Goal: Task Accomplishment & Management: Complete application form

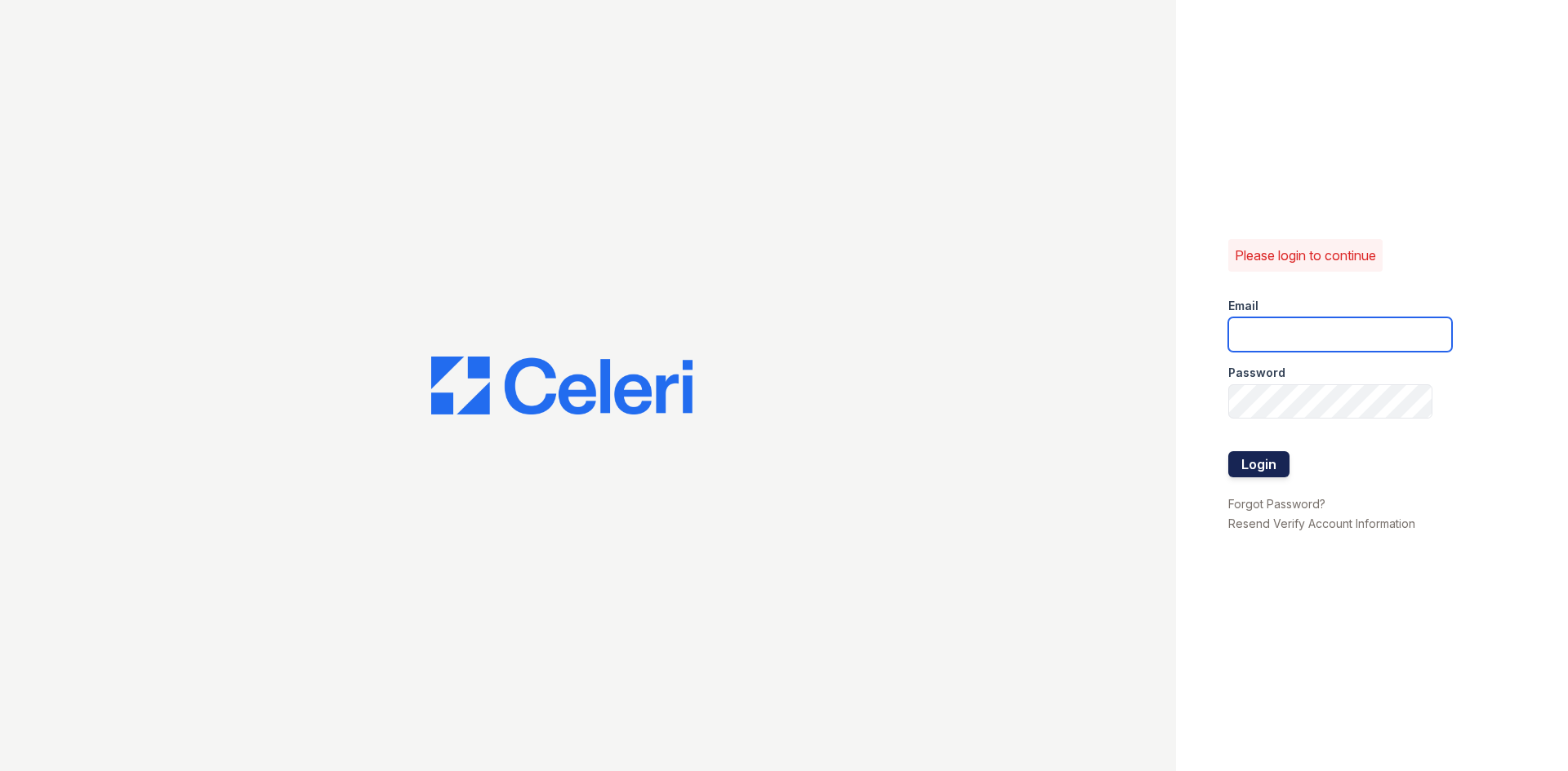
type input "[EMAIL_ADDRESS][DOMAIN_NAME]"
click at [1242, 458] on button "Login" at bounding box center [1259, 464] width 61 height 26
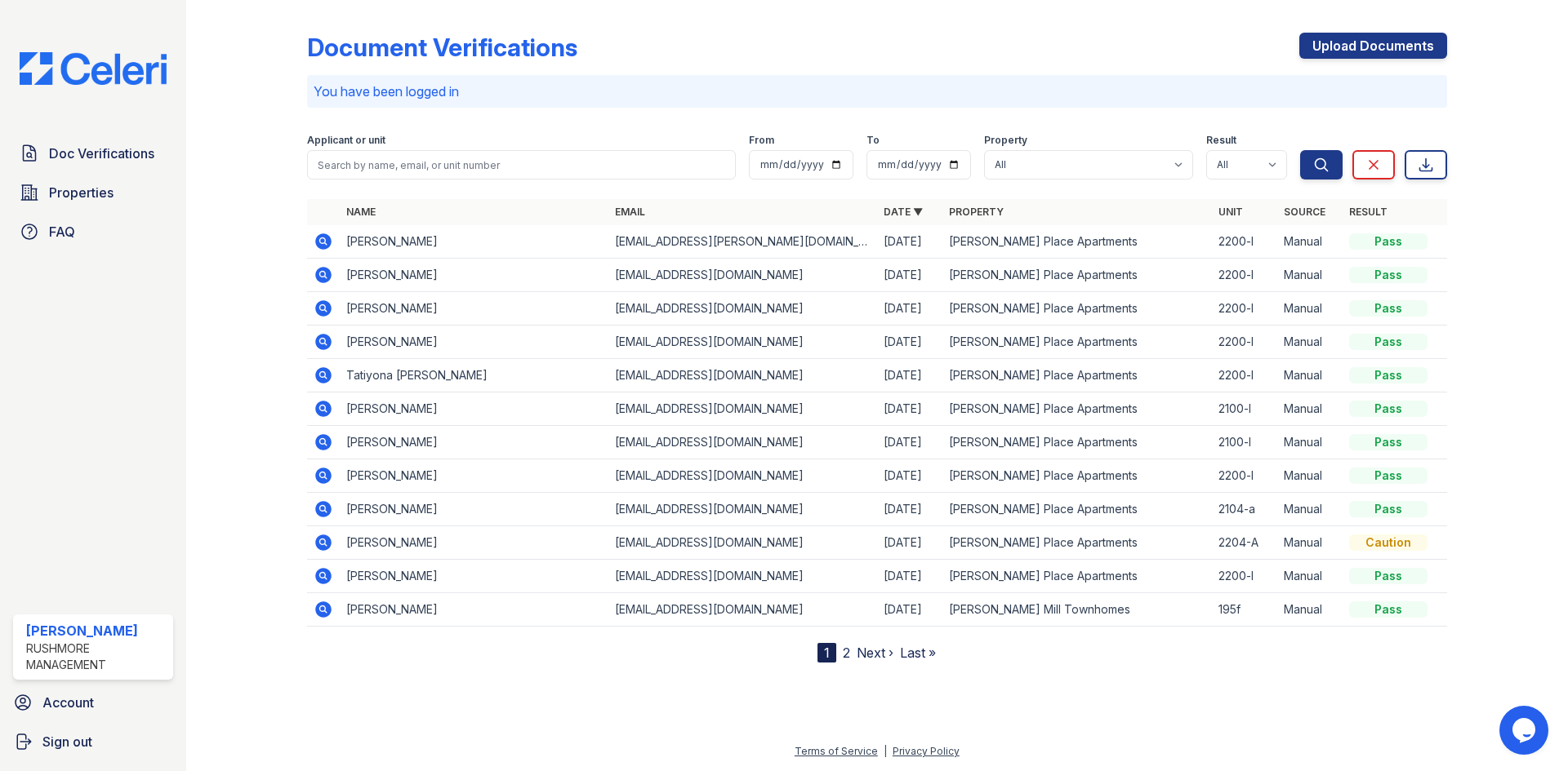
drag, startPoint x: 1351, startPoint y: 36, endPoint x: 1283, endPoint y: 46, distance: 68.7
click at [1351, 36] on link "Upload Documents" at bounding box center [1373, 45] width 148 height 26
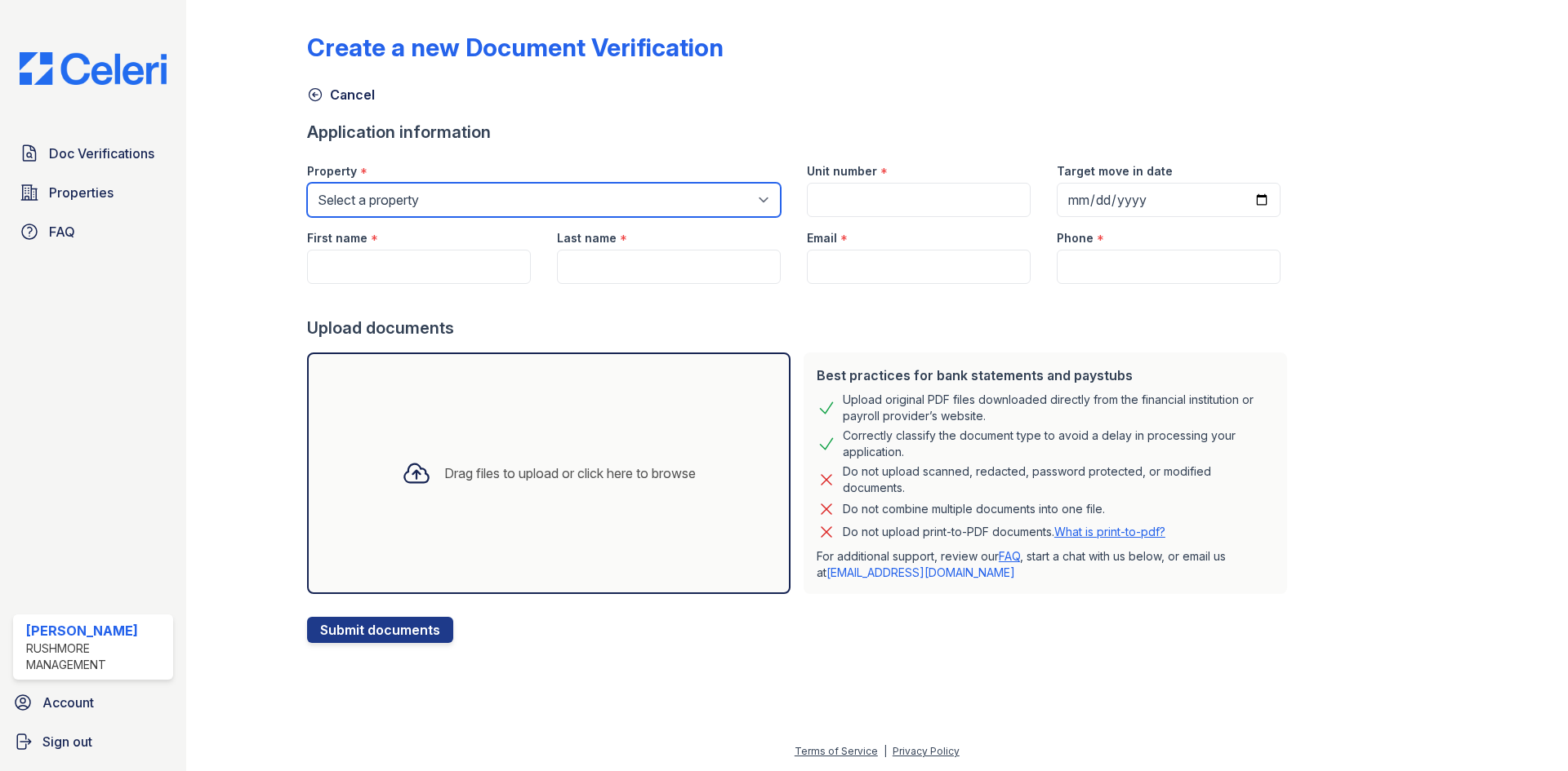
click at [421, 191] on select "Select a property [PERSON_NAME][GEOGRAPHIC_DATA] [PERSON_NAME][GEOGRAPHIC_DATA]…" at bounding box center [544, 199] width 474 height 34
select select "4758"
click at [307, 182] on select "Select a property [PERSON_NAME][GEOGRAPHIC_DATA] [PERSON_NAME][GEOGRAPHIC_DATA]…" at bounding box center [544, 199] width 474 height 34
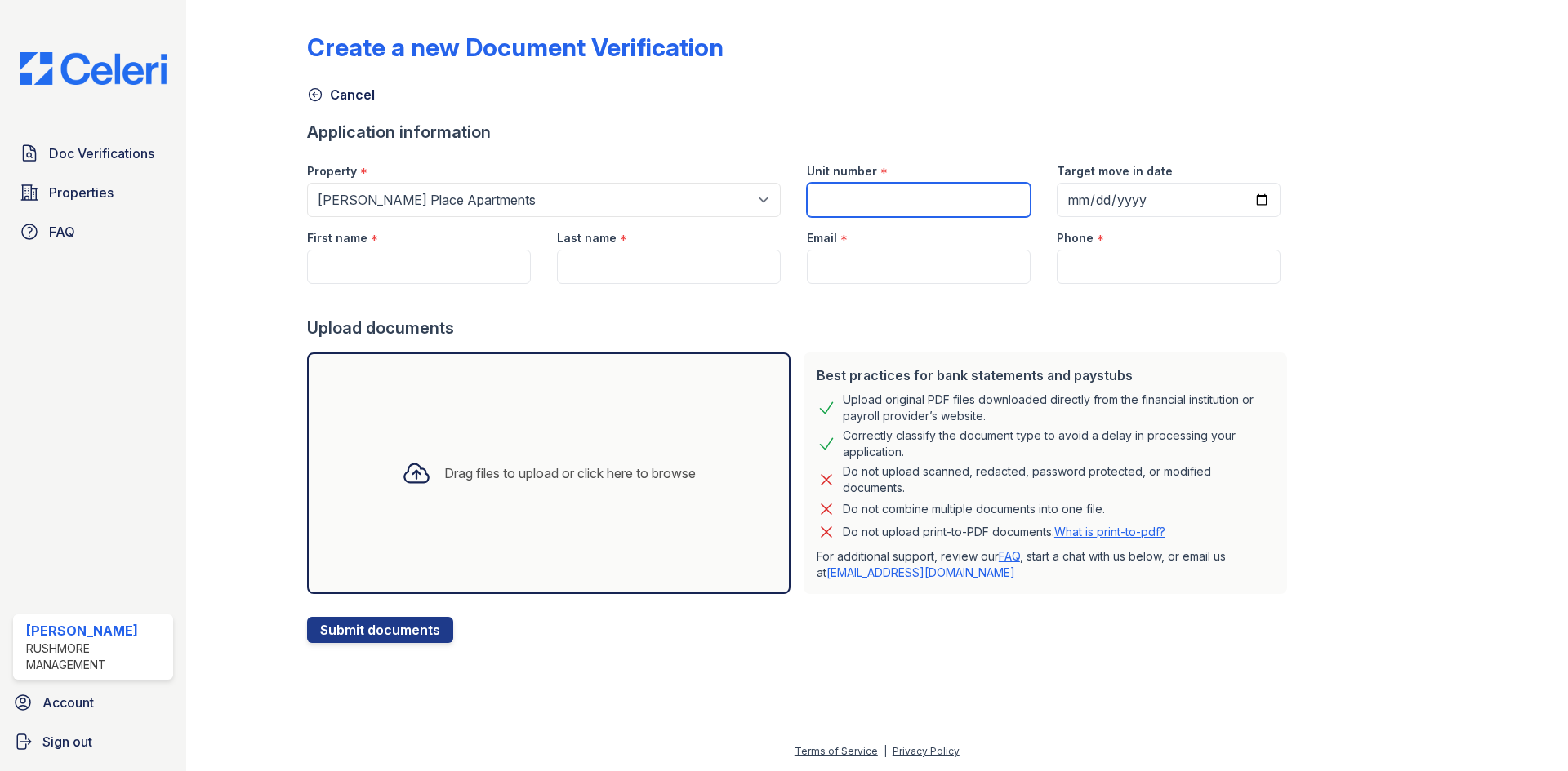
click at [830, 194] on input "Unit number" at bounding box center [918, 199] width 224 height 34
type input "2200-l"
click at [1233, 193] on input "Target move in date" at bounding box center [1169, 199] width 224 height 34
type input "[DATE]"
click at [398, 262] on input "First name" at bounding box center [419, 267] width 224 height 34
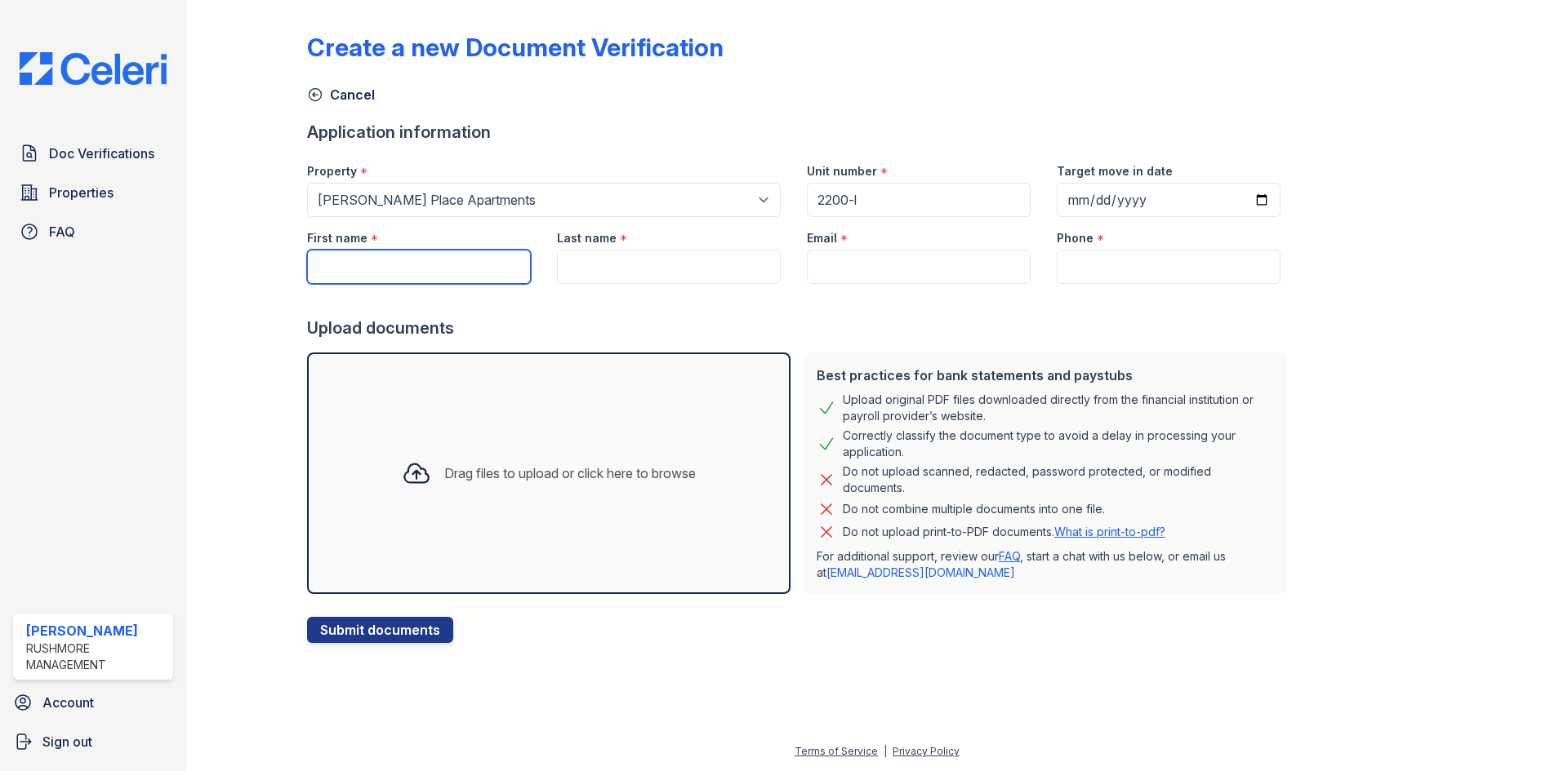
paste input "[PERSON_NAME] [PERSON_NAME]"
drag, startPoint x: 475, startPoint y: 273, endPoint x: 363, endPoint y: 266, distance: 112.2
click at [363, 266] on input "[PERSON_NAME] [PERSON_NAME]" at bounding box center [419, 267] width 224 height 34
type input "James"
click at [607, 268] on input "Last name" at bounding box center [669, 267] width 224 height 34
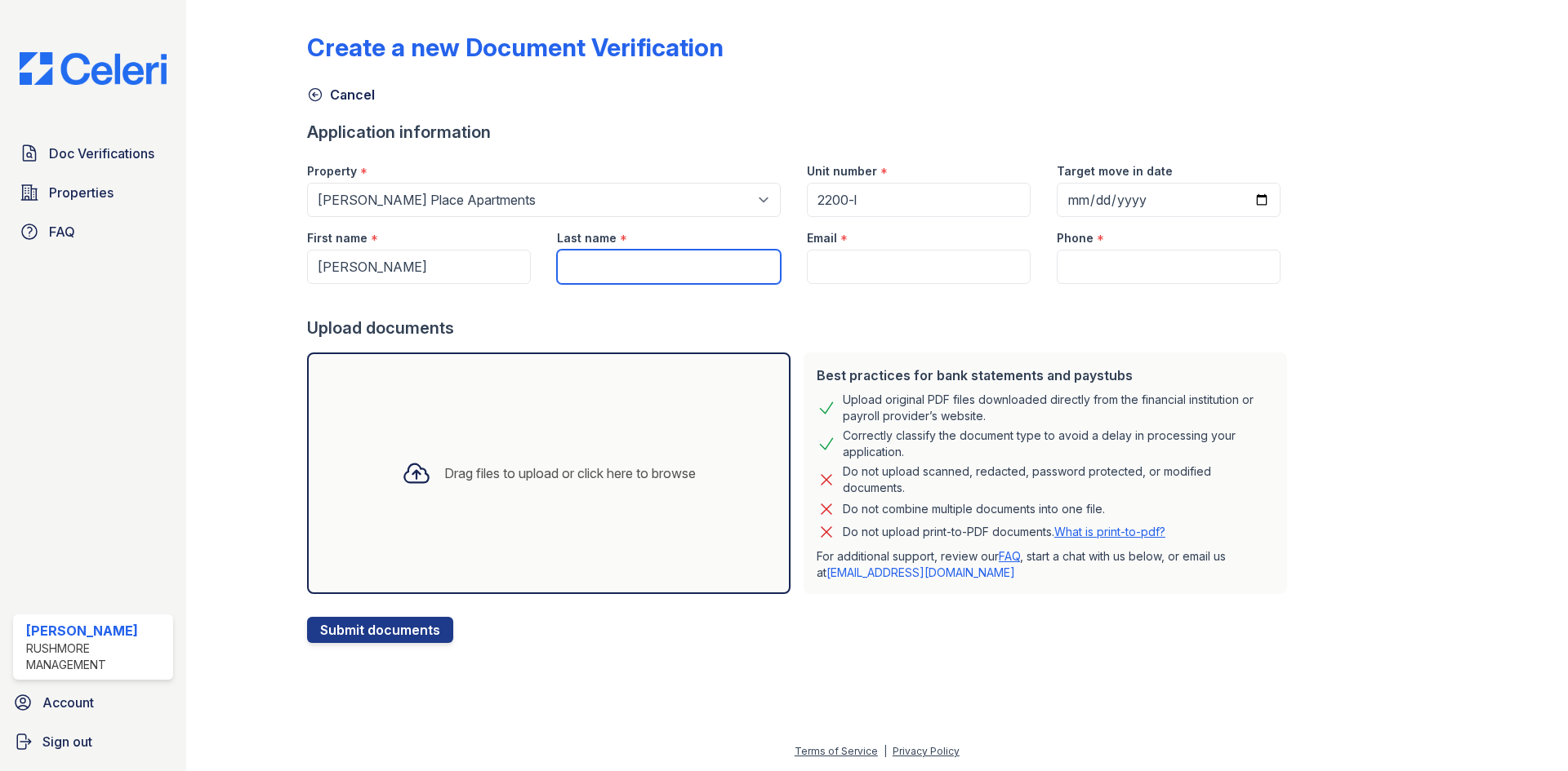
paste input "James Dean Kennedy"
drag, startPoint x: 640, startPoint y: 264, endPoint x: 541, endPoint y: 270, distance: 99.2
click at [544, 270] on div "Last name * James Dean Kennedy" at bounding box center [668, 250] width 250 height 67
type input "Kennedy"
click at [927, 256] on input "Email" at bounding box center [918, 267] width 224 height 34
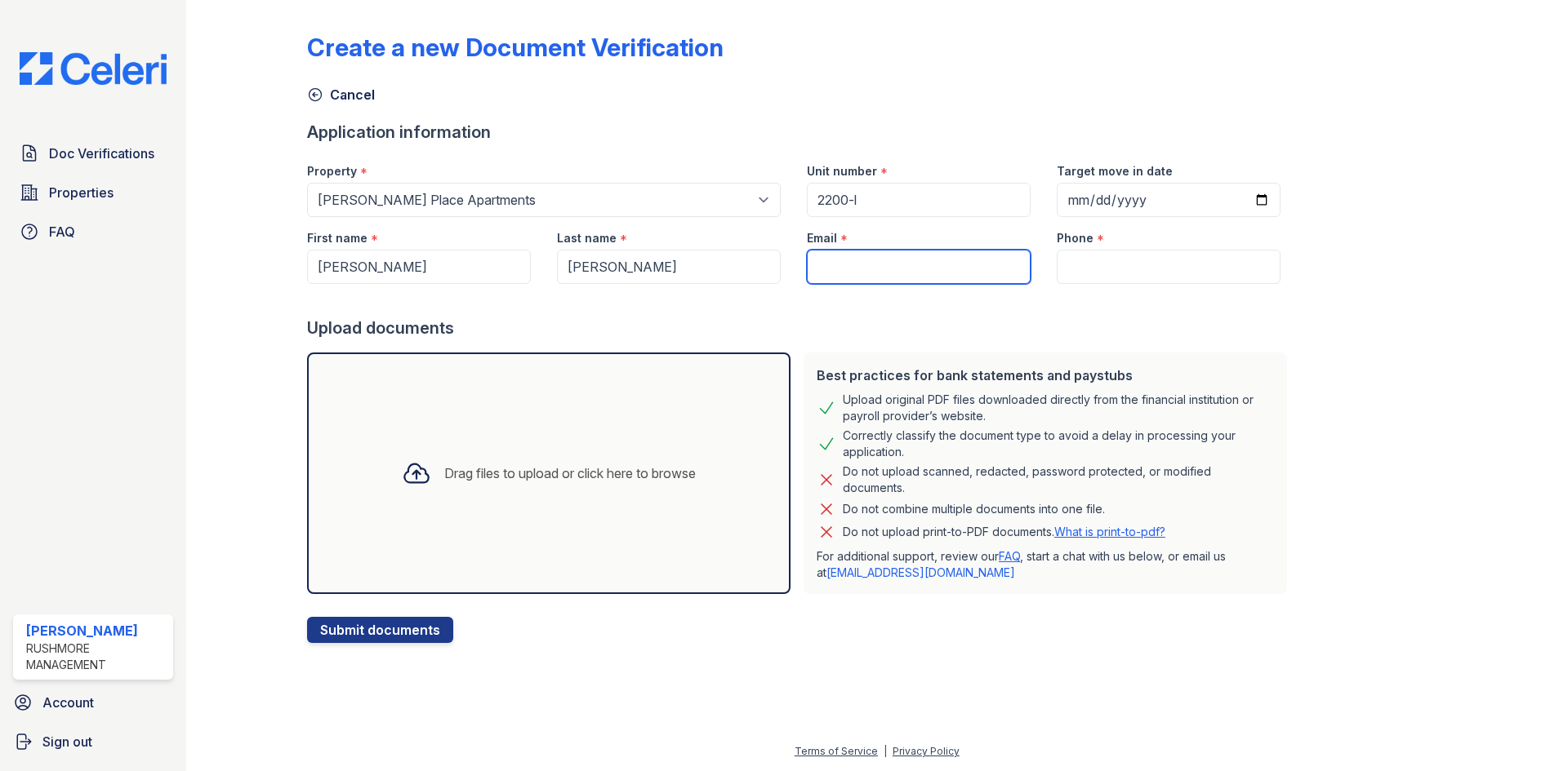
click at [850, 269] on input "Email" at bounding box center [918, 267] width 224 height 34
paste input "barkkennedy22@gmail.com"
type input "barkkennedy22@gmail.com"
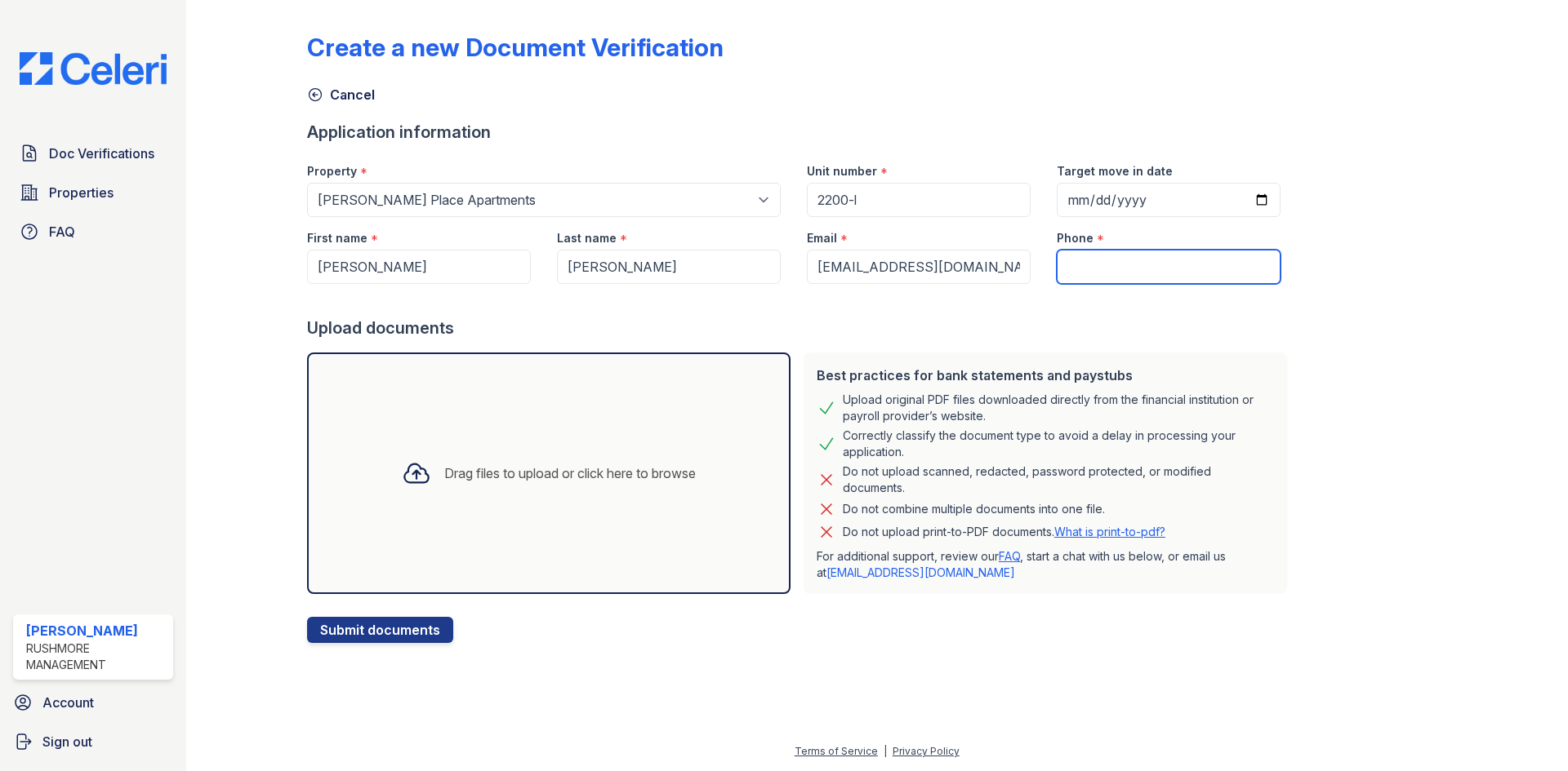
drag, startPoint x: 1075, startPoint y: 268, endPoint x: 915, endPoint y: 173, distance: 186.1
click at [1075, 268] on input "Phone" at bounding box center [1169, 267] width 224 height 34
paste input "(336) 469-3392"
type input "(336) 469-3392"
click at [640, 505] on div "Drag files to upload or click here to browse" at bounding box center [549, 474] width 484 height 241
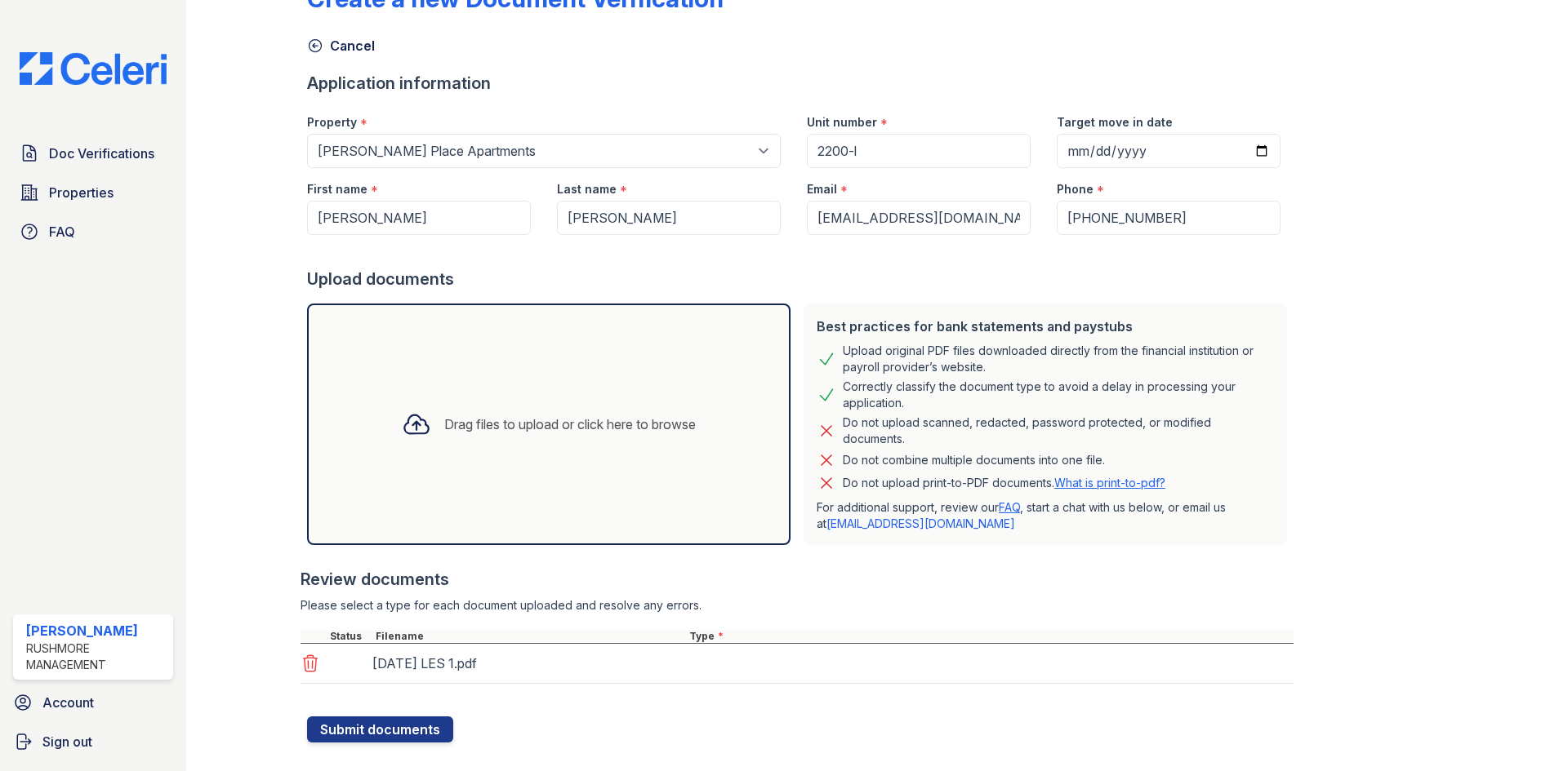
scroll to position [76, 0]
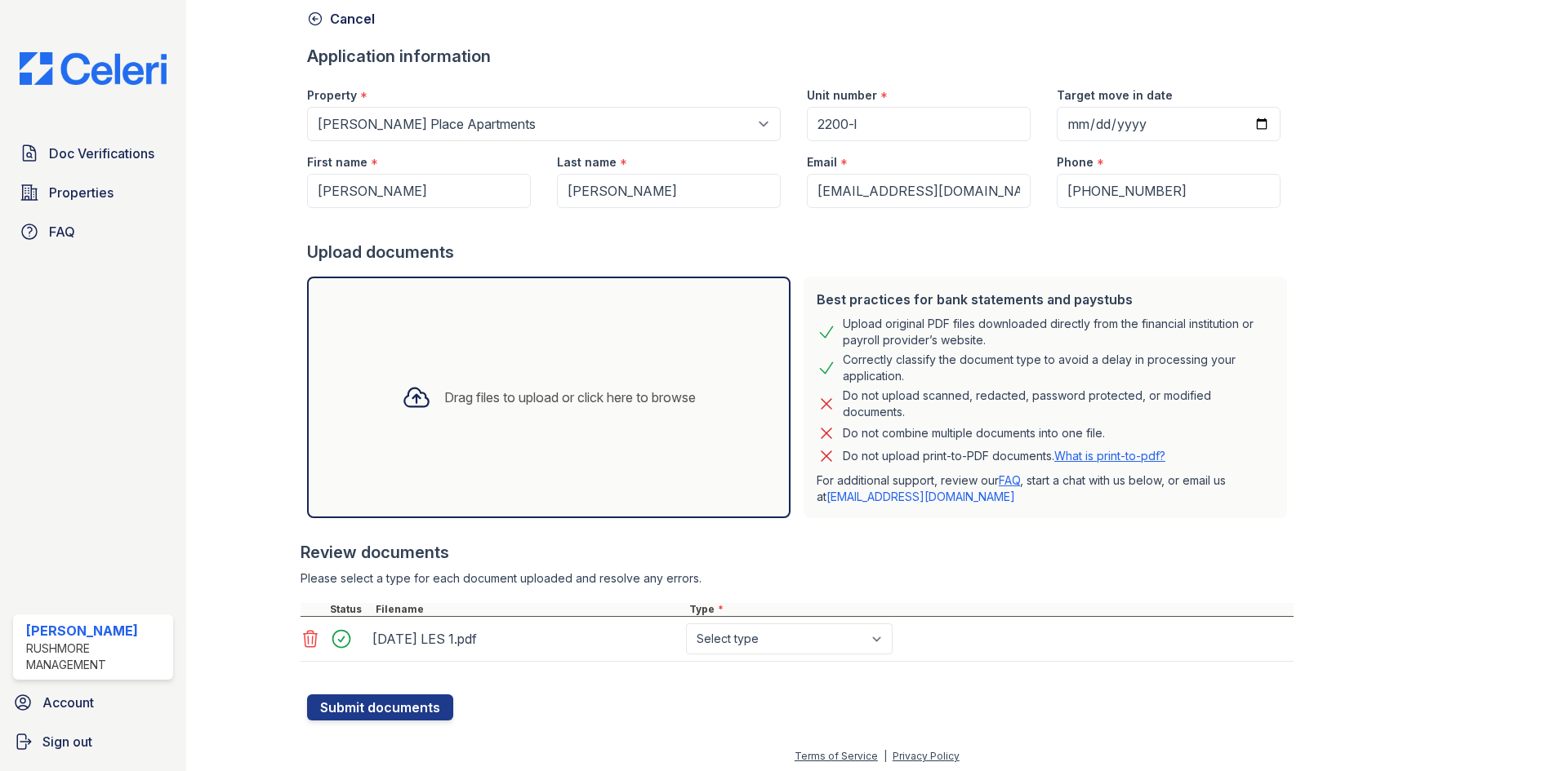
click at [631, 387] on div "Drag files to upload or click here to browse" at bounding box center [570, 397] width 251 height 20
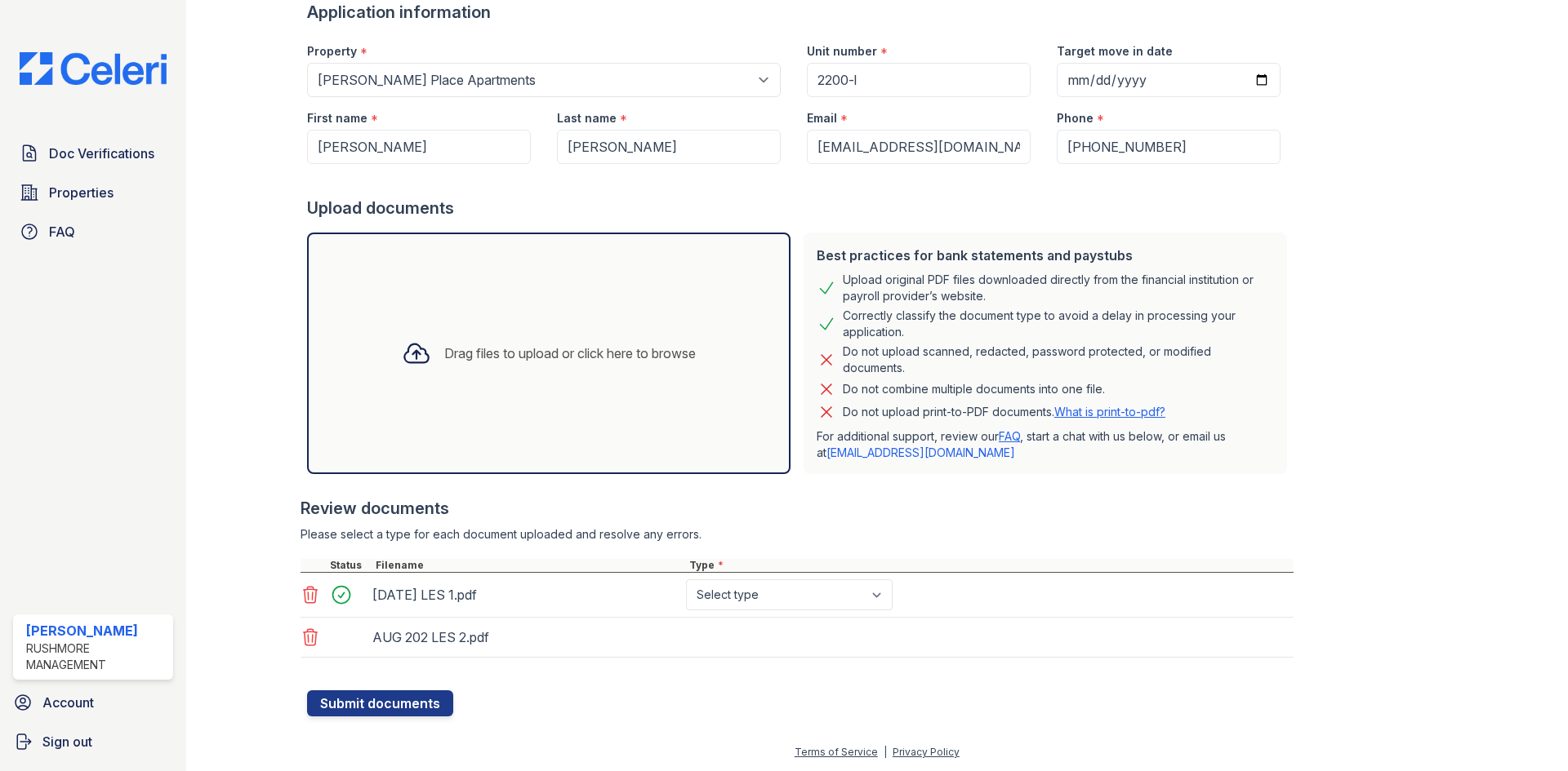
scroll to position [121, 0]
click at [761, 588] on select "Select type Paystub Bank Statement Offer Letter Tax Documents Benefit Award Let…" at bounding box center [789, 594] width 207 height 31
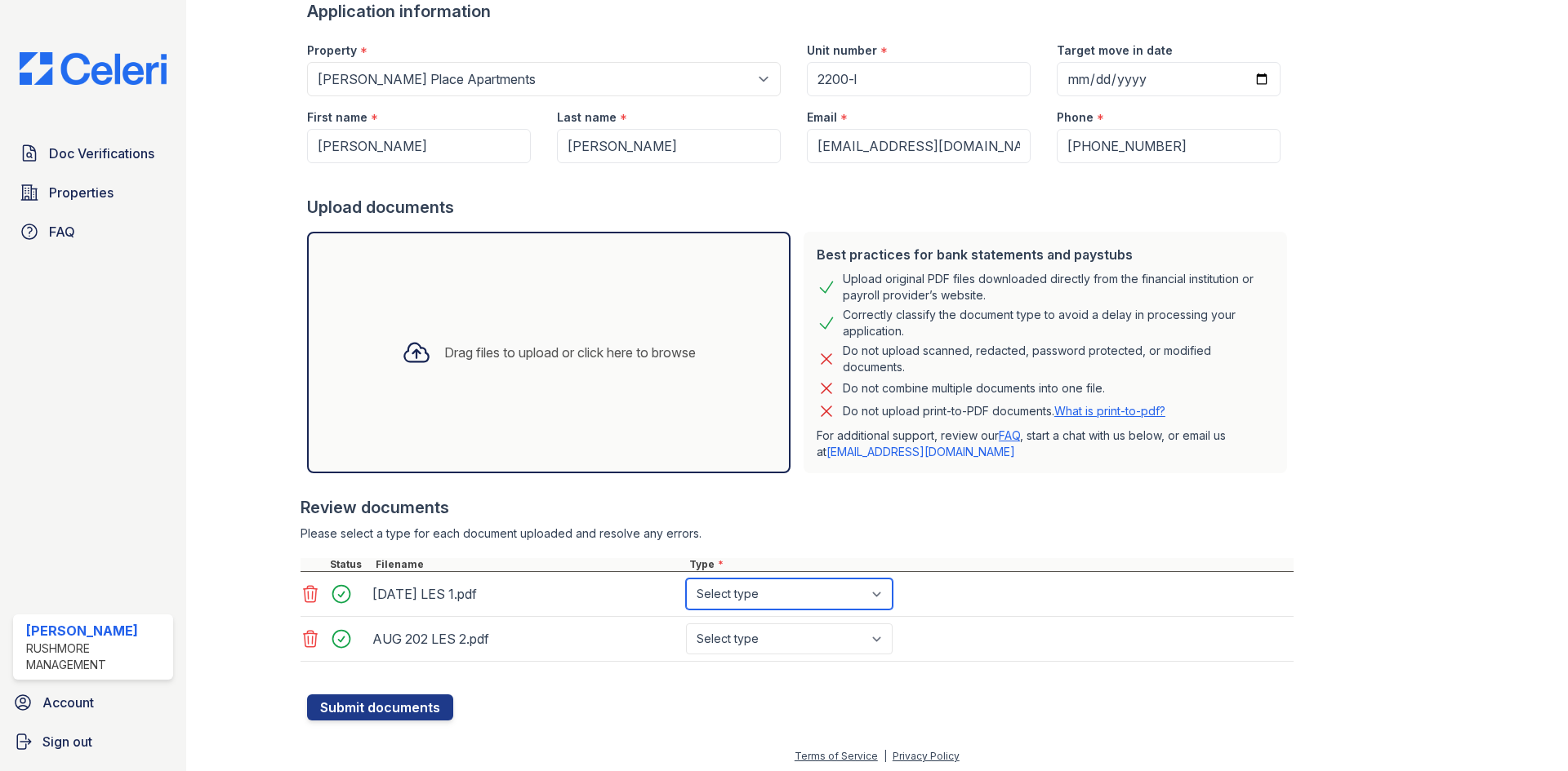
click at [773, 591] on select "Select type Paystub Bank Statement Offer Letter Tax Documents Benefit Award Let…" at bounding box center [789, 594] width 207 height 31
select select "paystub"
click at [686, 579] on select "Select type Paystub Bank Statement Offer Letter Tax Documents Benefit Award Let…" at bounding box center [789, 594] width 207 height 31
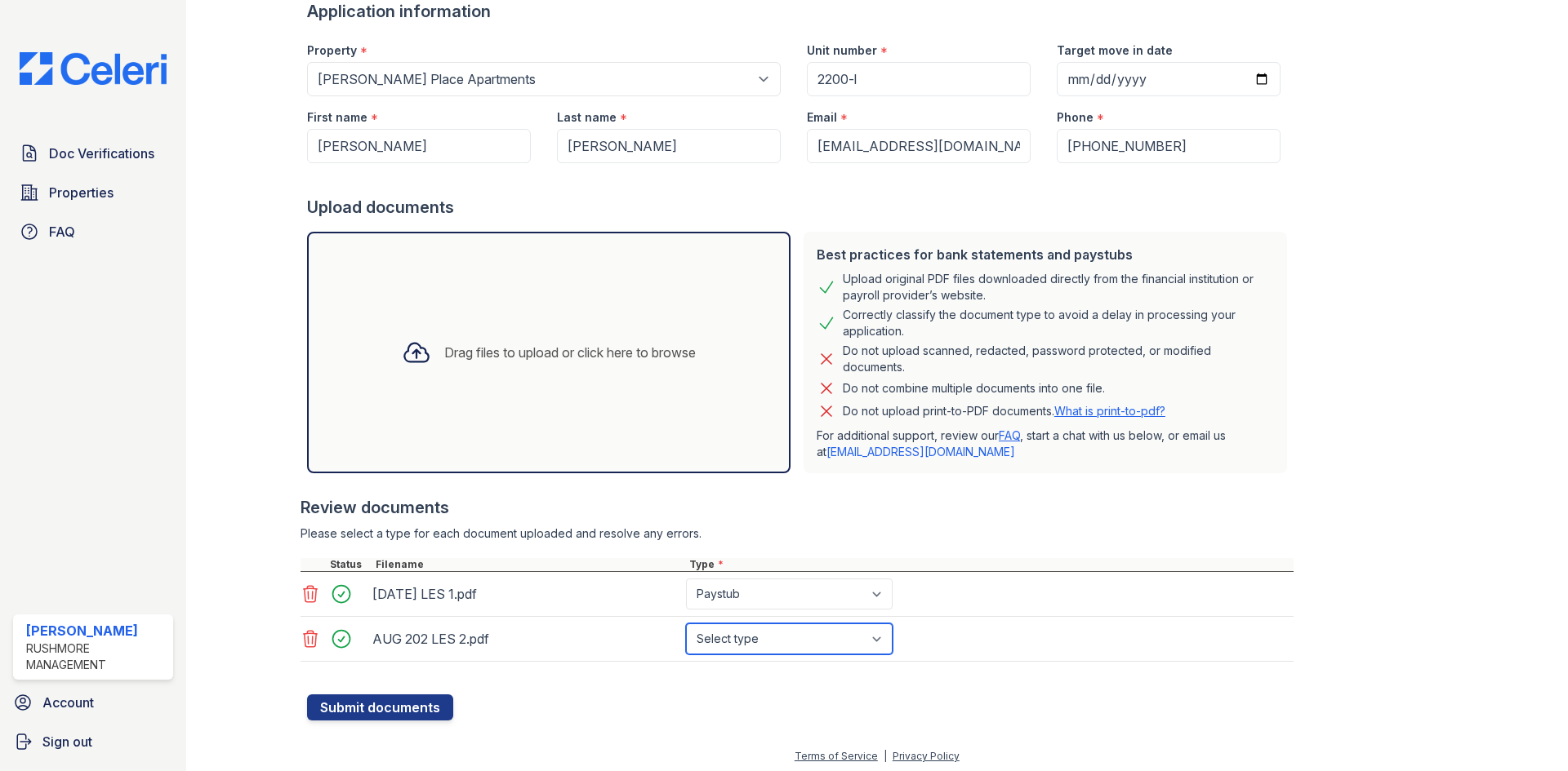
click at [766, 632] on select "Select type Paystub Bank Statement Offer Letter Tax Documents Benefit Award Let…" at bounding box center [789, 640] width 207 height 31
select select "paystub"
click at [686, 624] on select "Select type Paystub Bank Statement Offer Letter Tax Documents Benefit Award Let…" at bounding box center [789, 640] width 207 height 31
click at [1217, 718] on form "Application information Property * Select a property Kerner Mill Townhomes Morg…" at bounding box center [800, 360] width 986 height 721
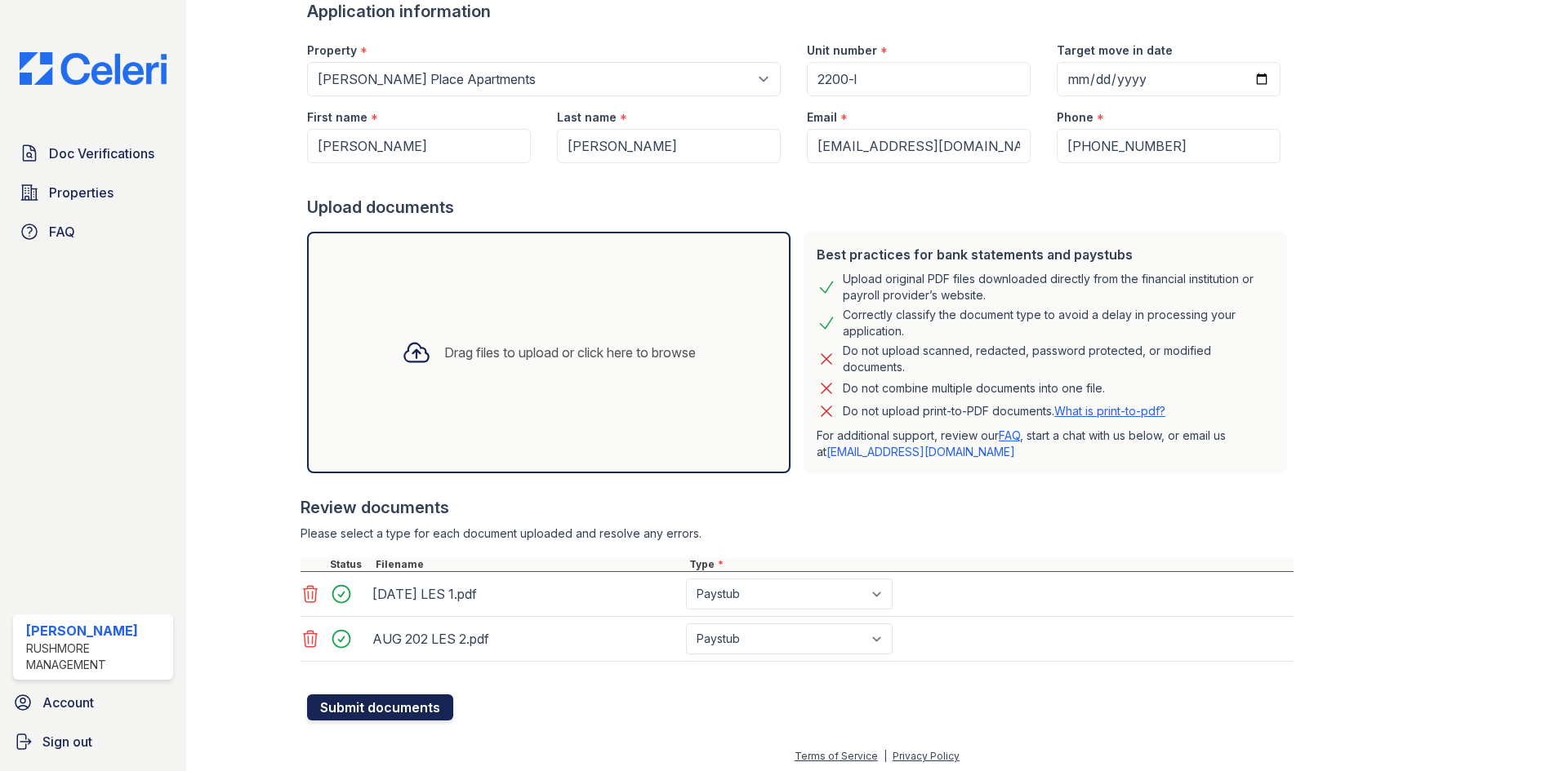
click at [415, 717] on button "Submit documents" at bounding box center [380, 707] width 146 height 26
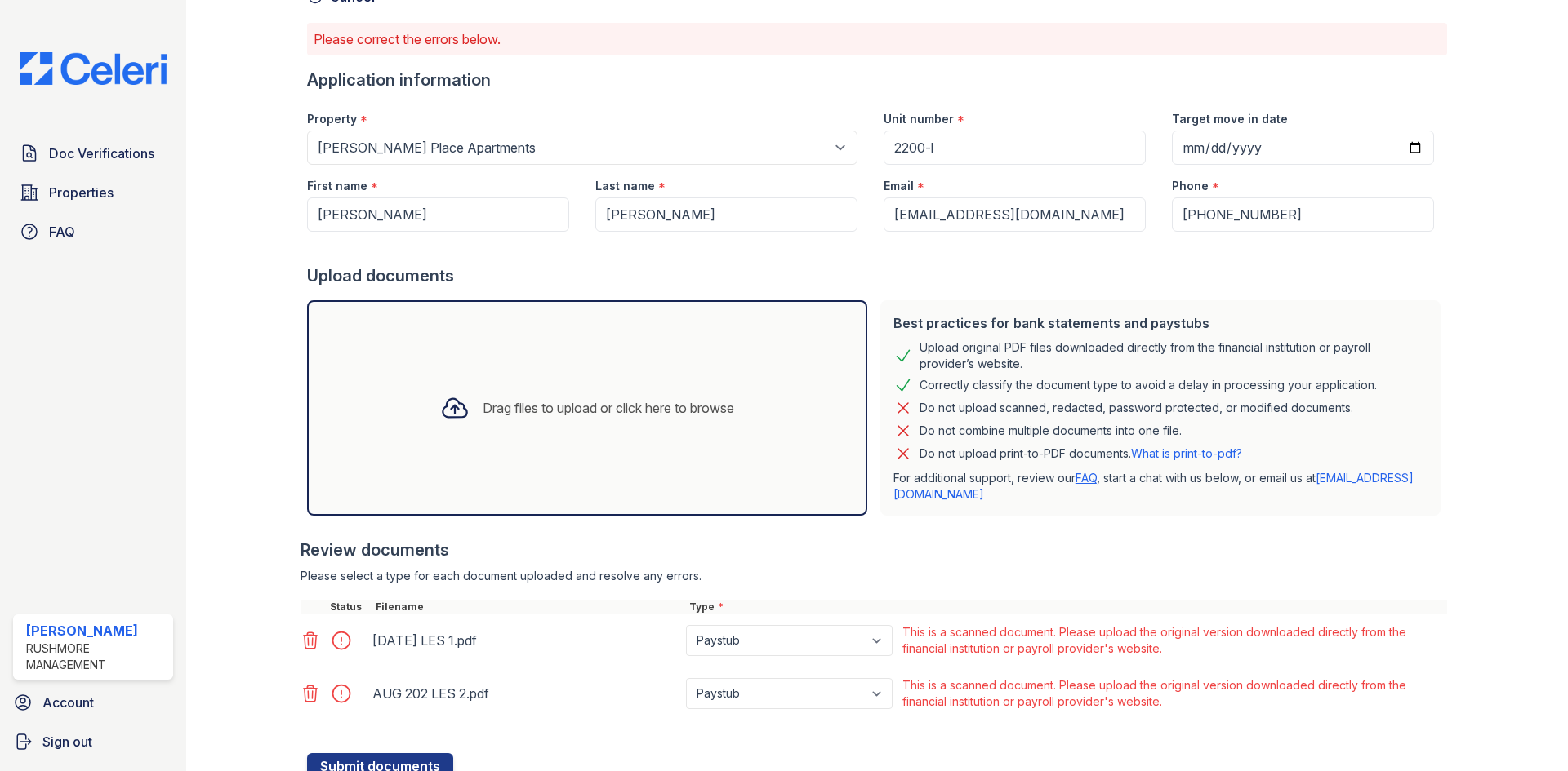
scroll to position [0, 0]
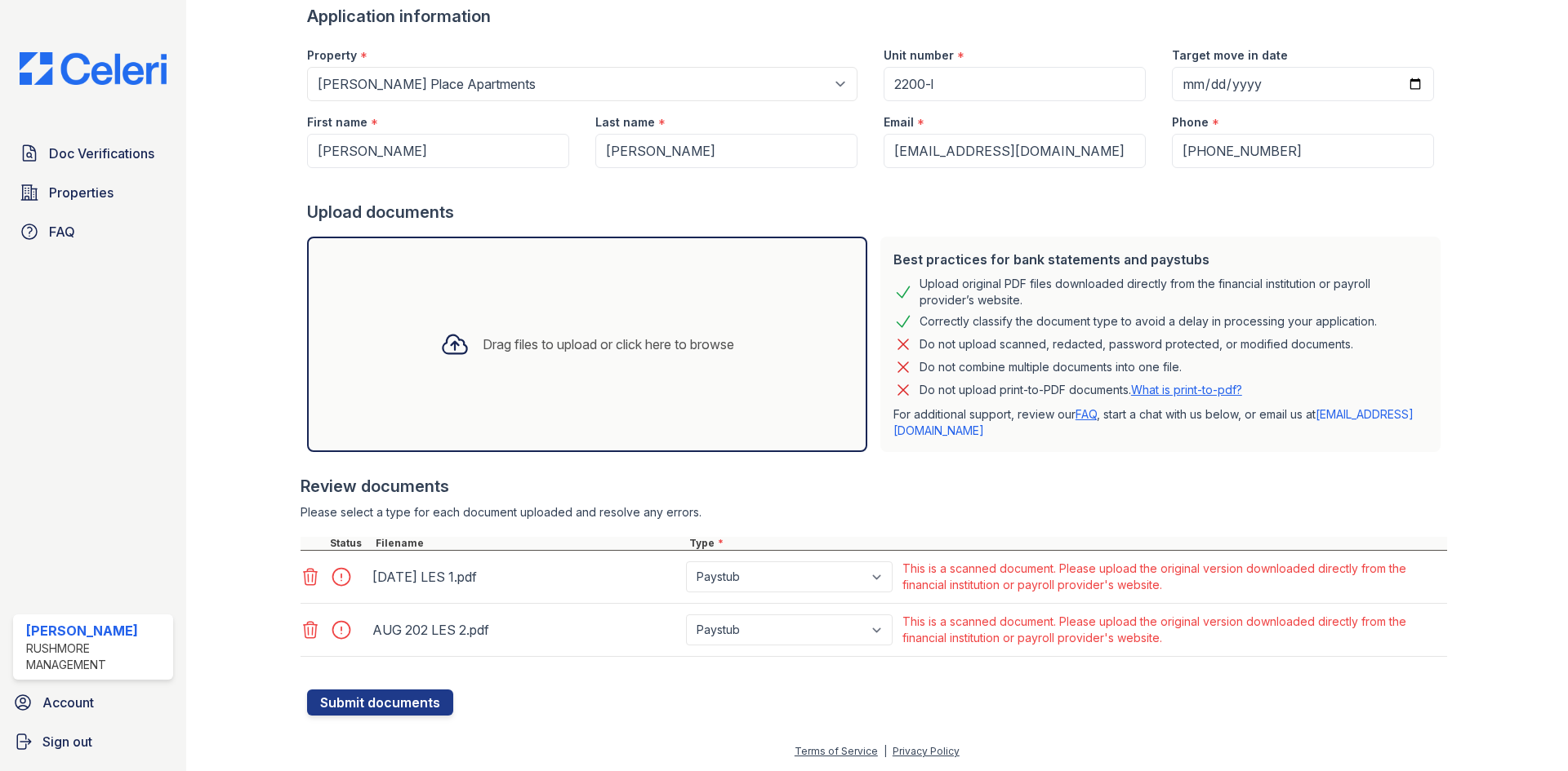
click at [307, 580] on icon at bounding box center [311, 577] width 14 height 17
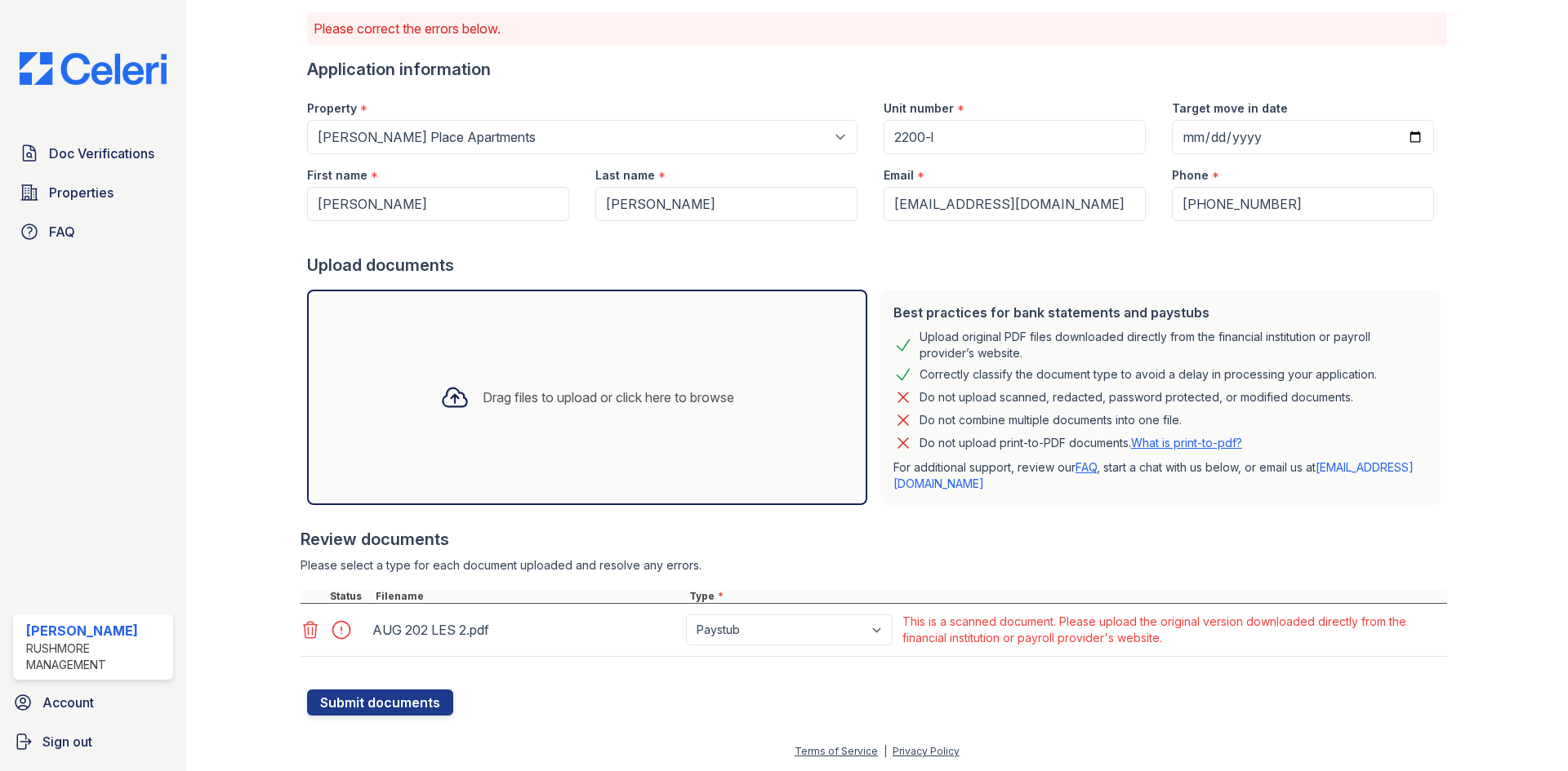
click at [303, 639] on icon at bounding box center [310, 630] width 20 height 20
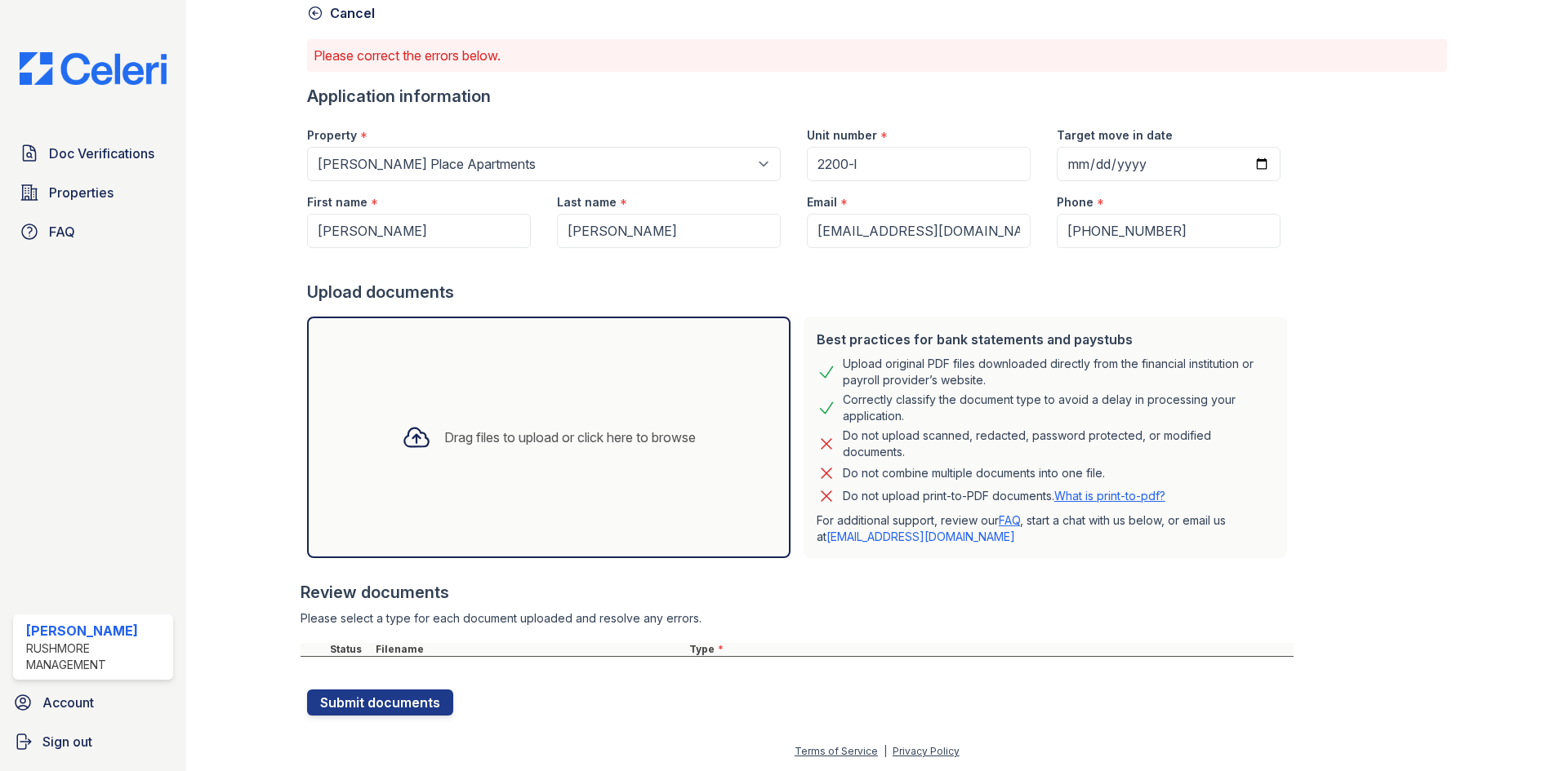
click at [516, 390] on div "Drag files to upload or click here to browse" at bounding box center [549, 437] width 484 height 241
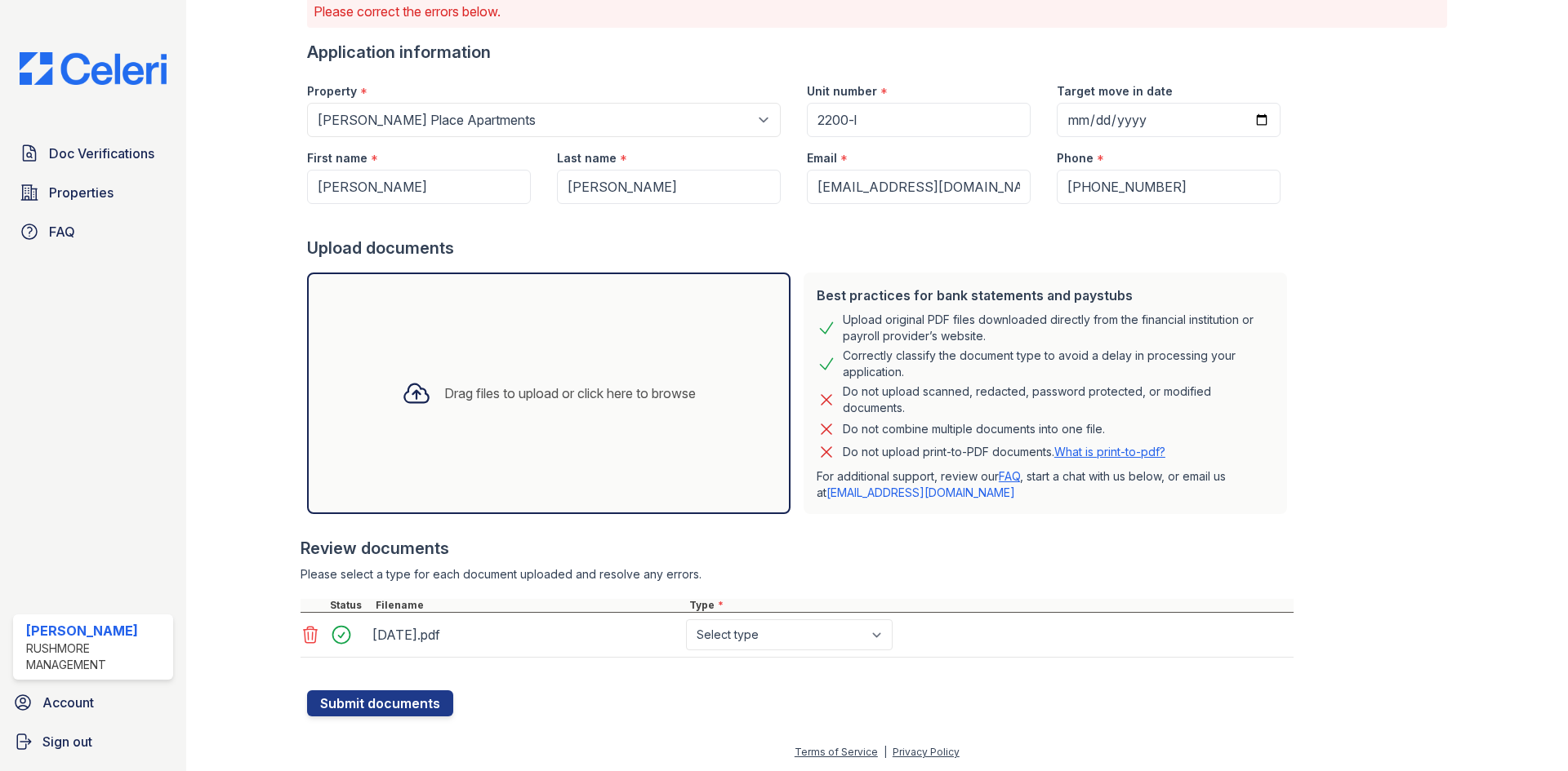
scroll to position [127, 0]
click at [765, 630] on select "Select type Paystub Bank Statement Offer Letter Tax Documents Benefit Award Let…" at bounding box center [789, 635] width 207 height 31
click at [766, 642] on select "Select type Paystub Bank Statement Offer Letter Tax Documents Benefit Award Let…" at bounding box center [789, 635] width 207 height 31
select select "bank_statement"
click at [686, 619] on select "Select type Paystub Bank Statement Offer Letter Tax Documents Benefit Award Let…" at bounding box center [789, 635] width 207 height 31
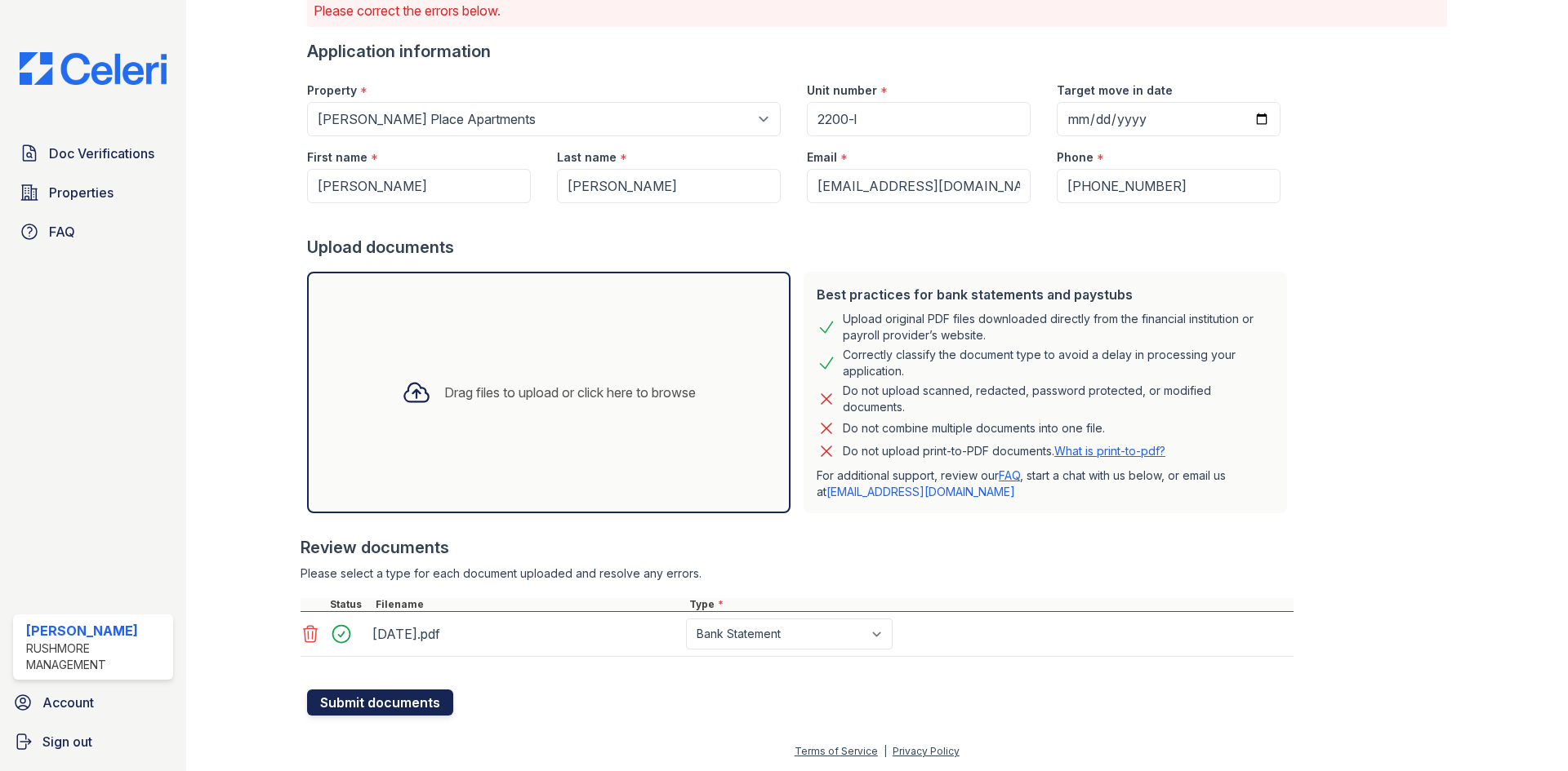
click at [345, 692] on button "Submit documents" at bounding box center [380, 702] width 146 height 26
